Goal: Find specific page/section: Find specific page/section

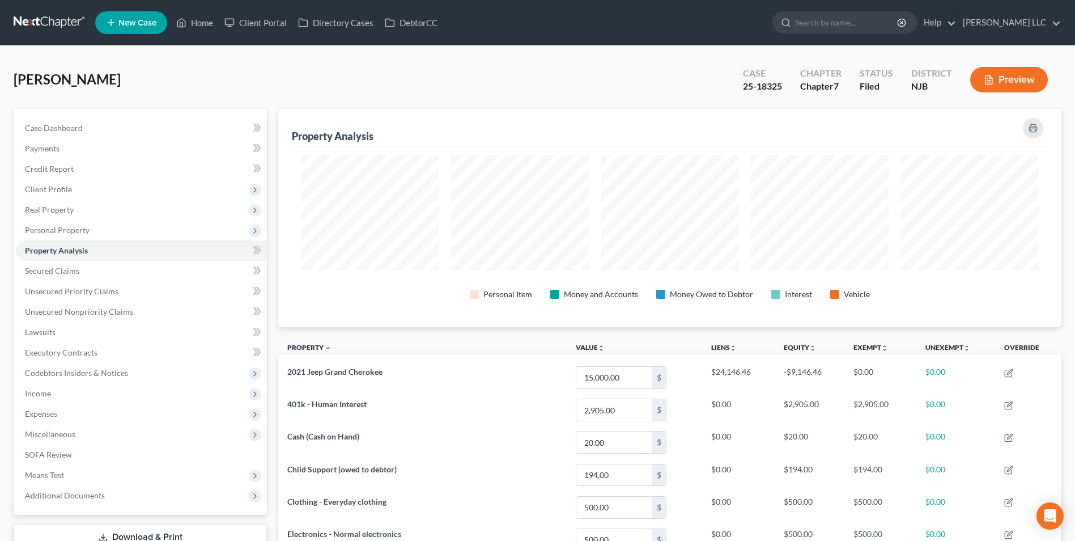
click at [44, 22] on link at bounding box center [50, 22] width 73 height 20
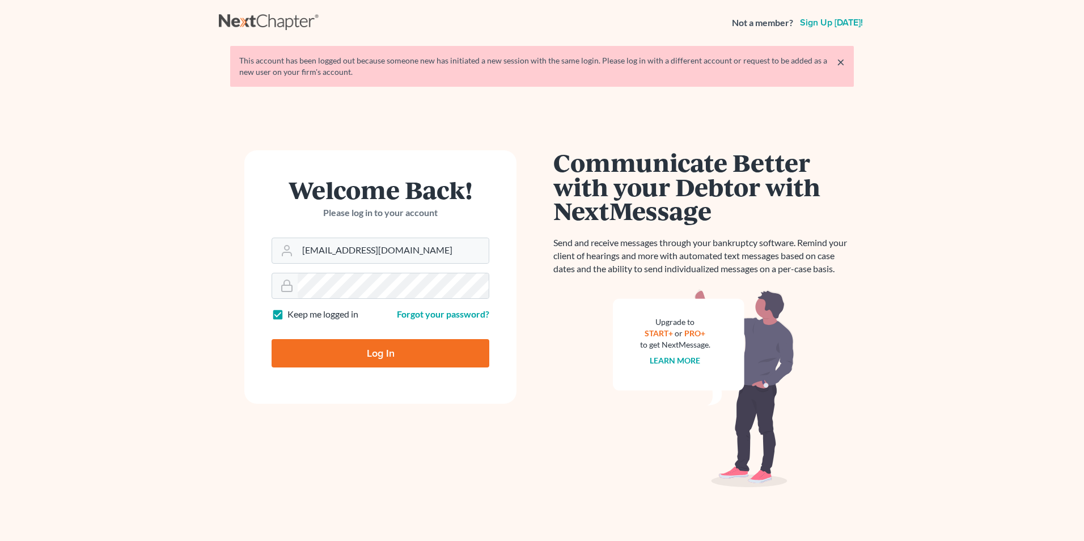
click at [321, 358] on input "Log In" at bounding box center [380, 353] width 218 height 28
type input "Thinking..."
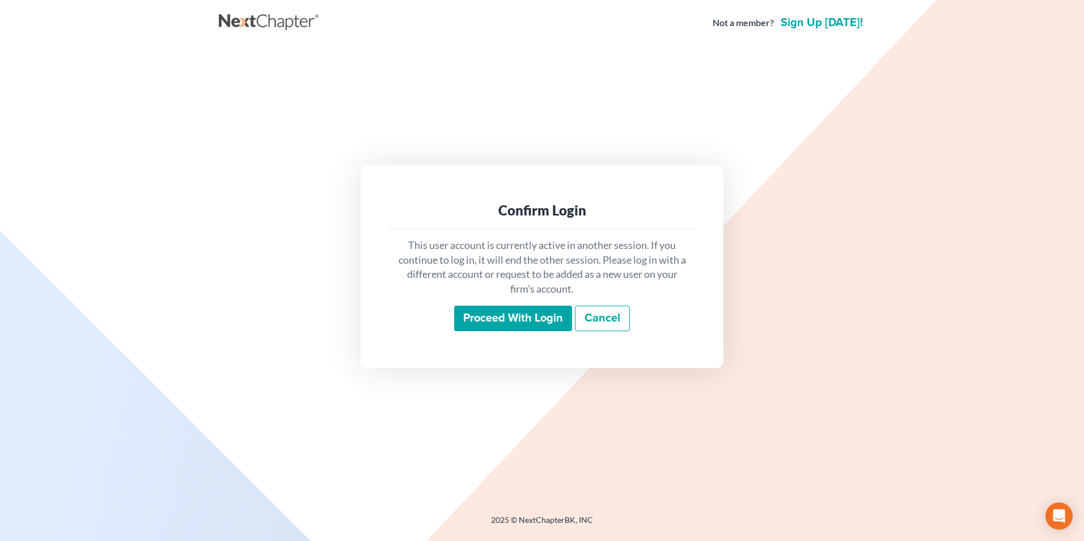
click at [470, 317] on input "Proceed with login" at bounding box center [513, 318] width 118 height 26
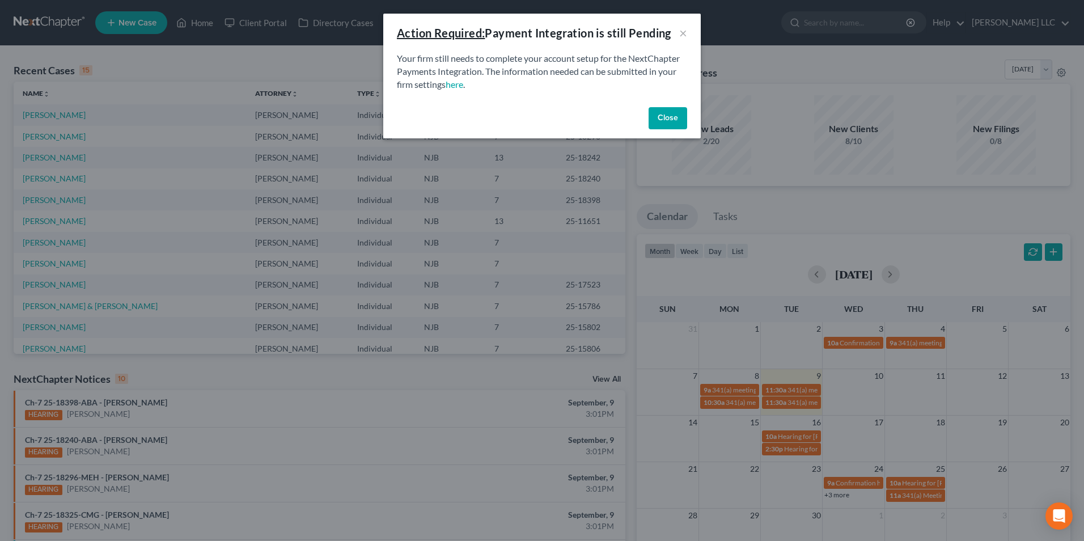
click at [670, 120] on button "Close" at bounding box center [667, 118] width 39 height 23
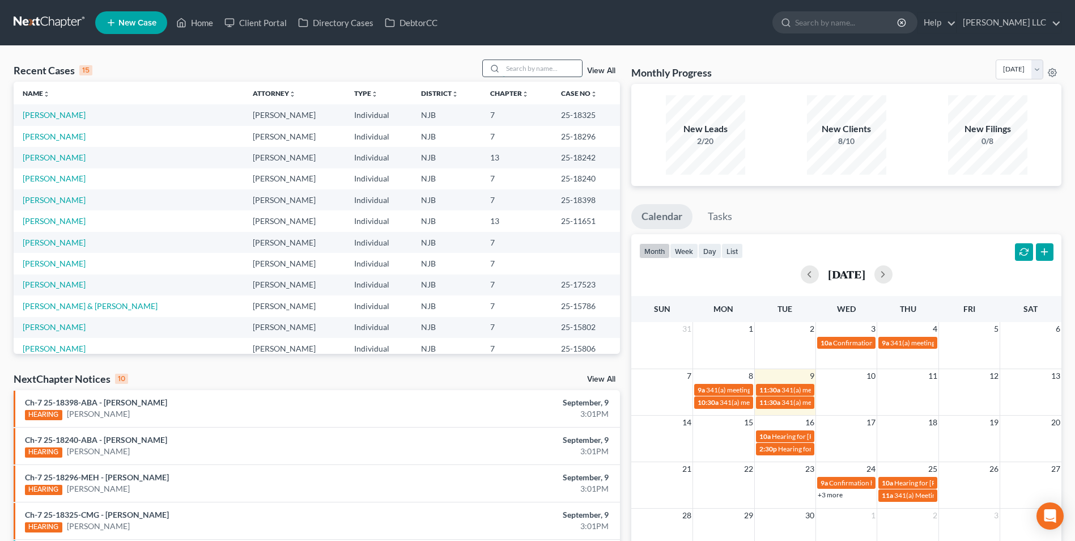
click at [517, 71] on input "search" at bounding box center [542, 68] width 79 height 16
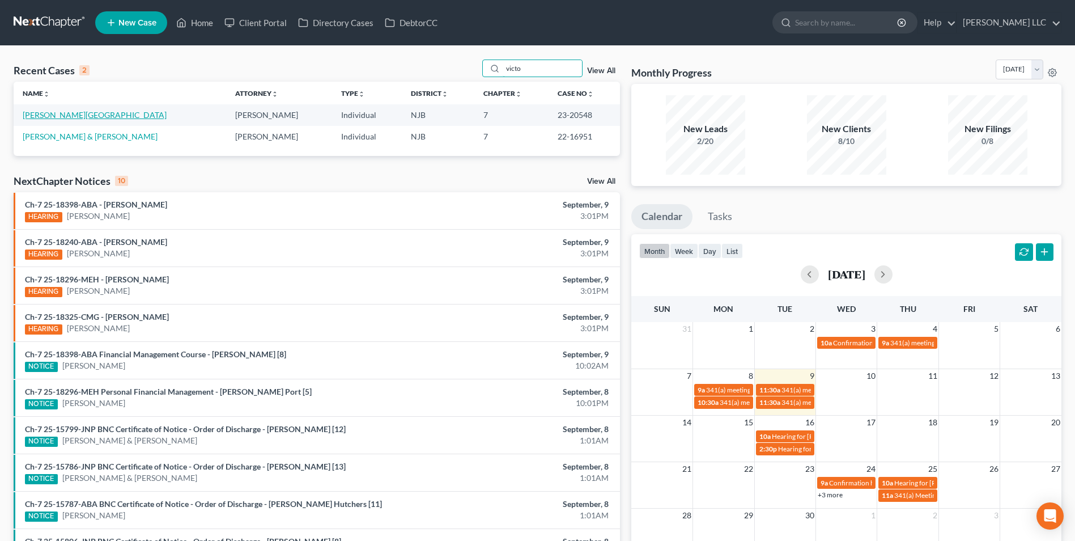
type input "victo"
click at [61, 116] on link "[PERSON_NAME][GEOGRAPHIC_DATA]" at bounding box center [95, 115] width 144 height 10
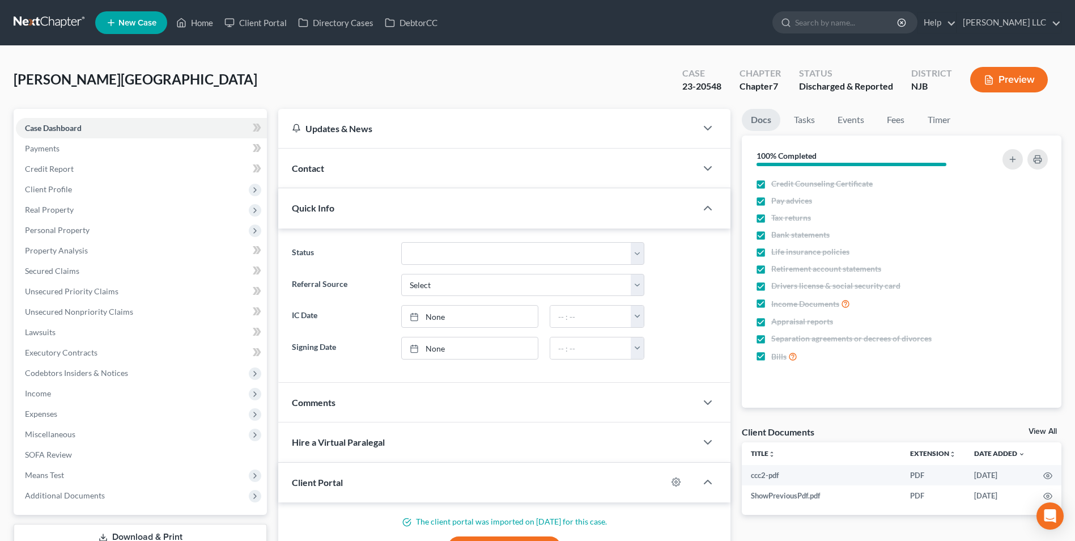
click at [1048, 433] on link "View All" at bounding box center [1043, 431] width 28 height 8
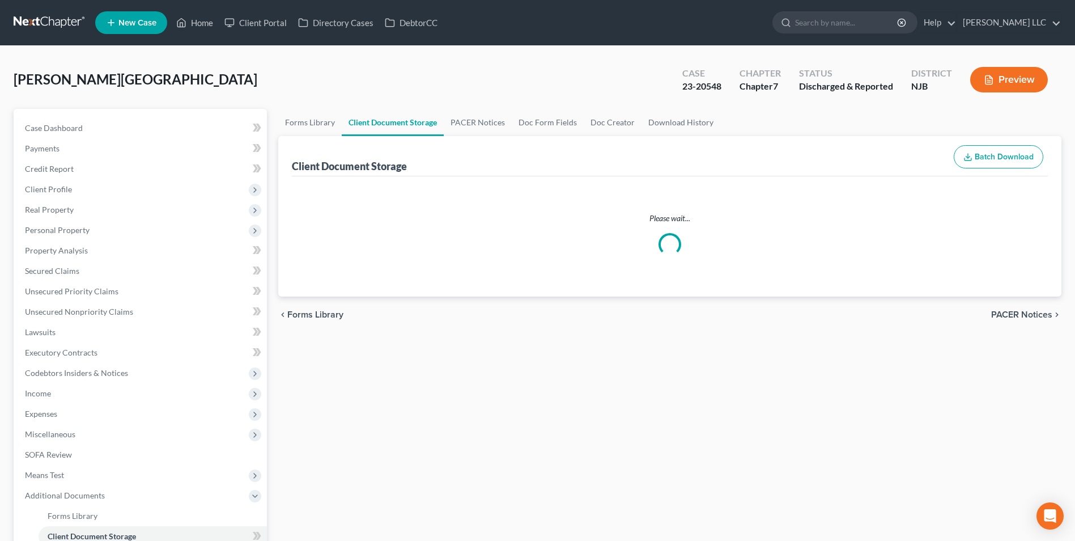
select select "9"
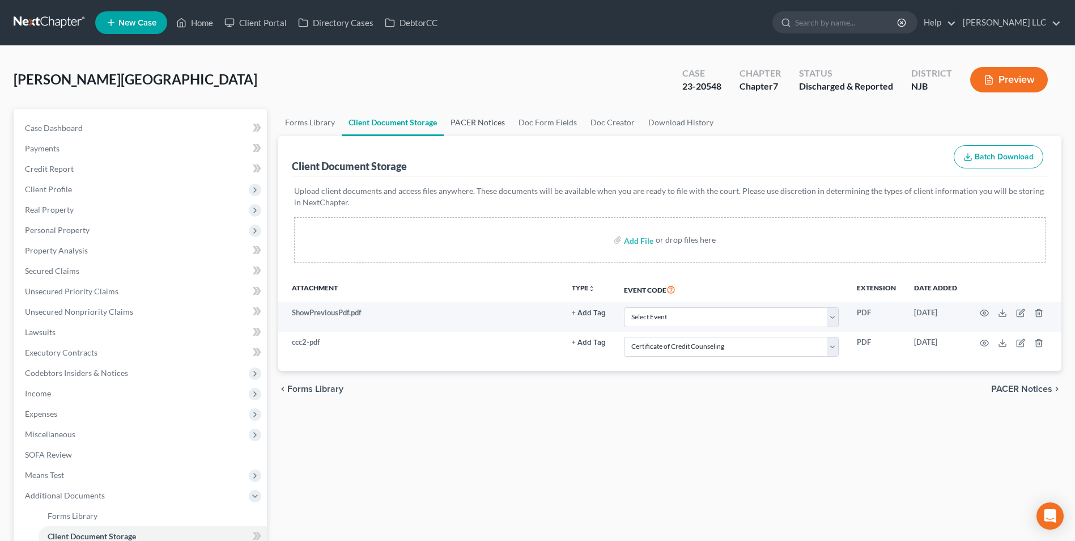
click at [468, 120] on link "PACER Notices" at bounding box center [478, 122] width 68 height 27
